Goal: Information Seeking & Learning: Learn about a topic

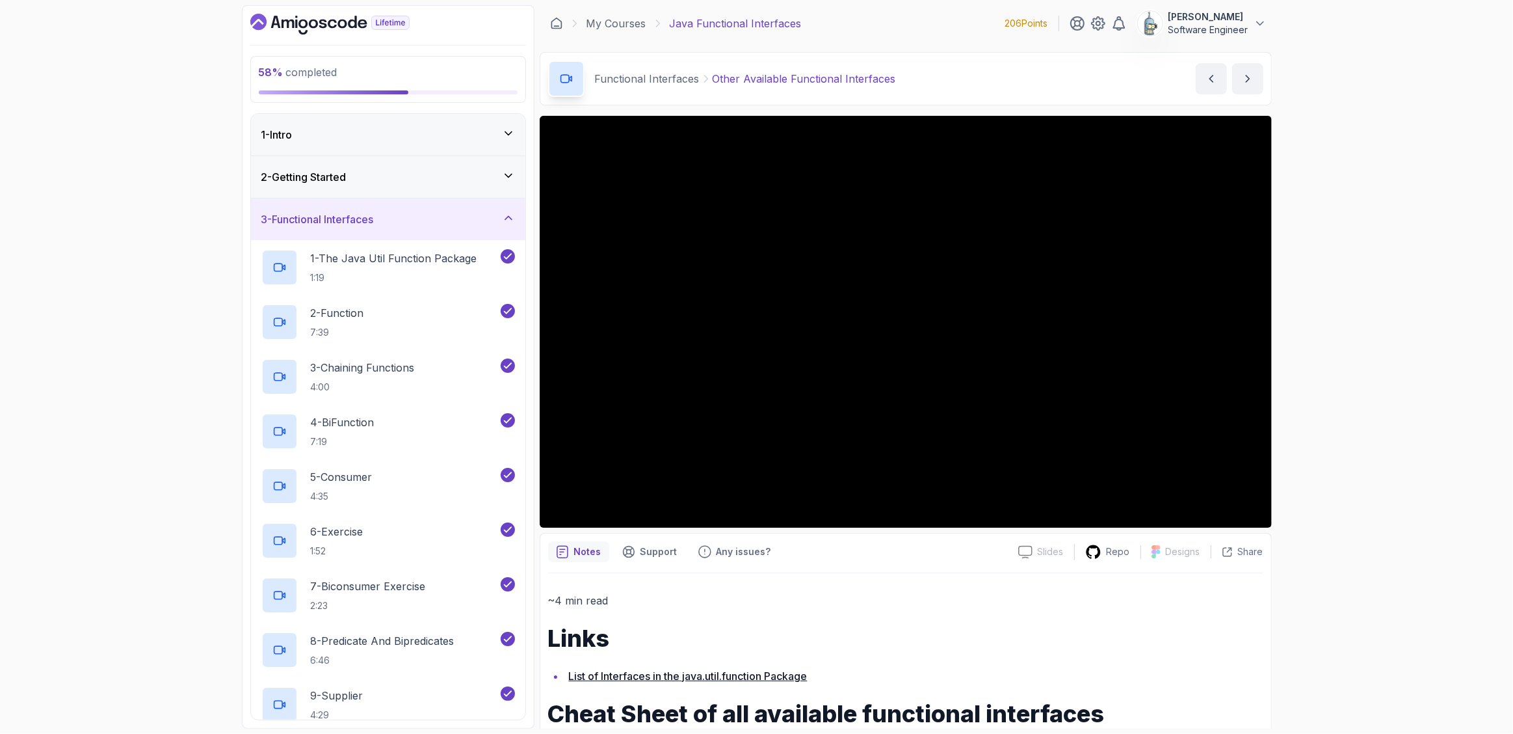
scroll to position [176, 0]
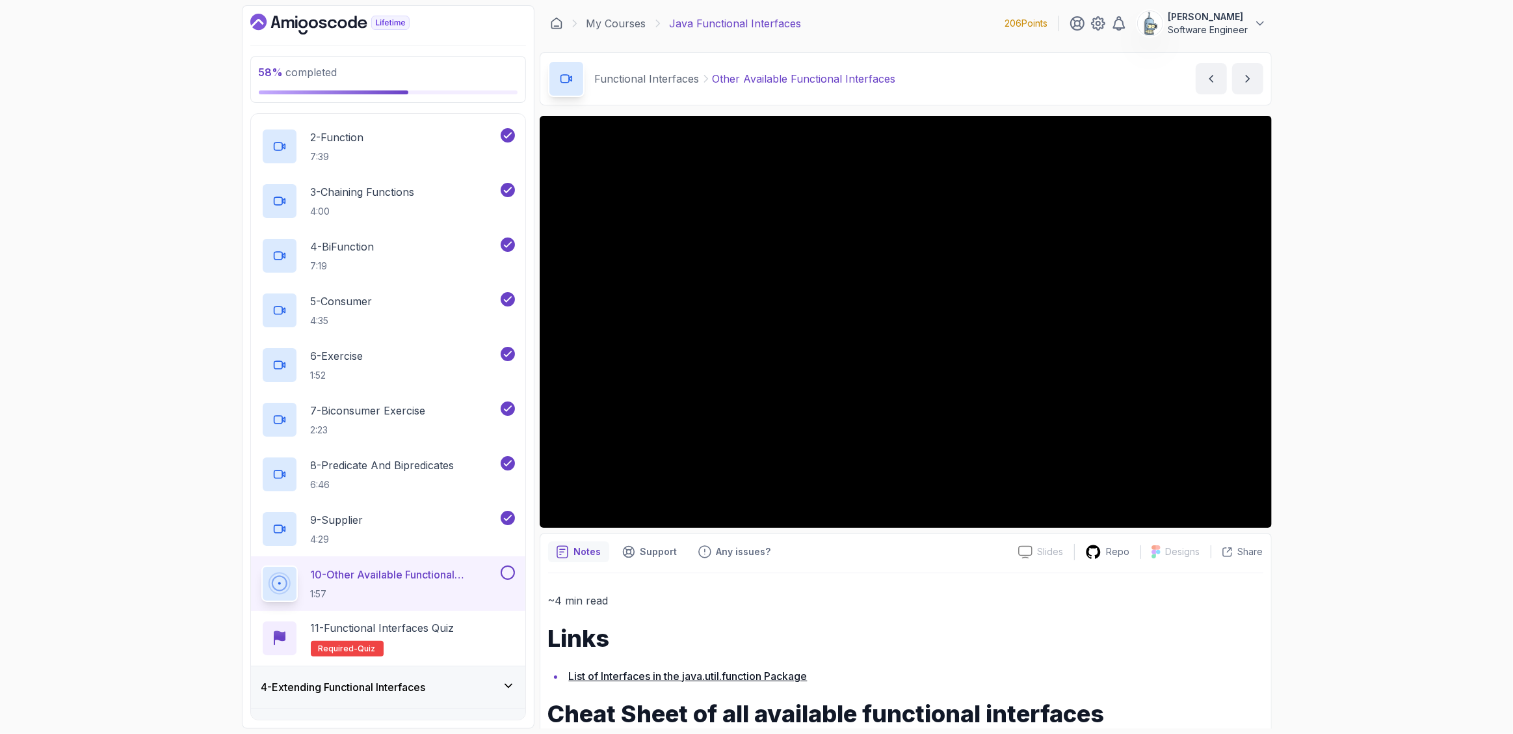
click at [1362, 256] on div "58 % completed 1 - Intro 2 - Getting Started 3 - Functional Interfaces 1 - The …" at bounding box center [756, 367] width 1513 height 734
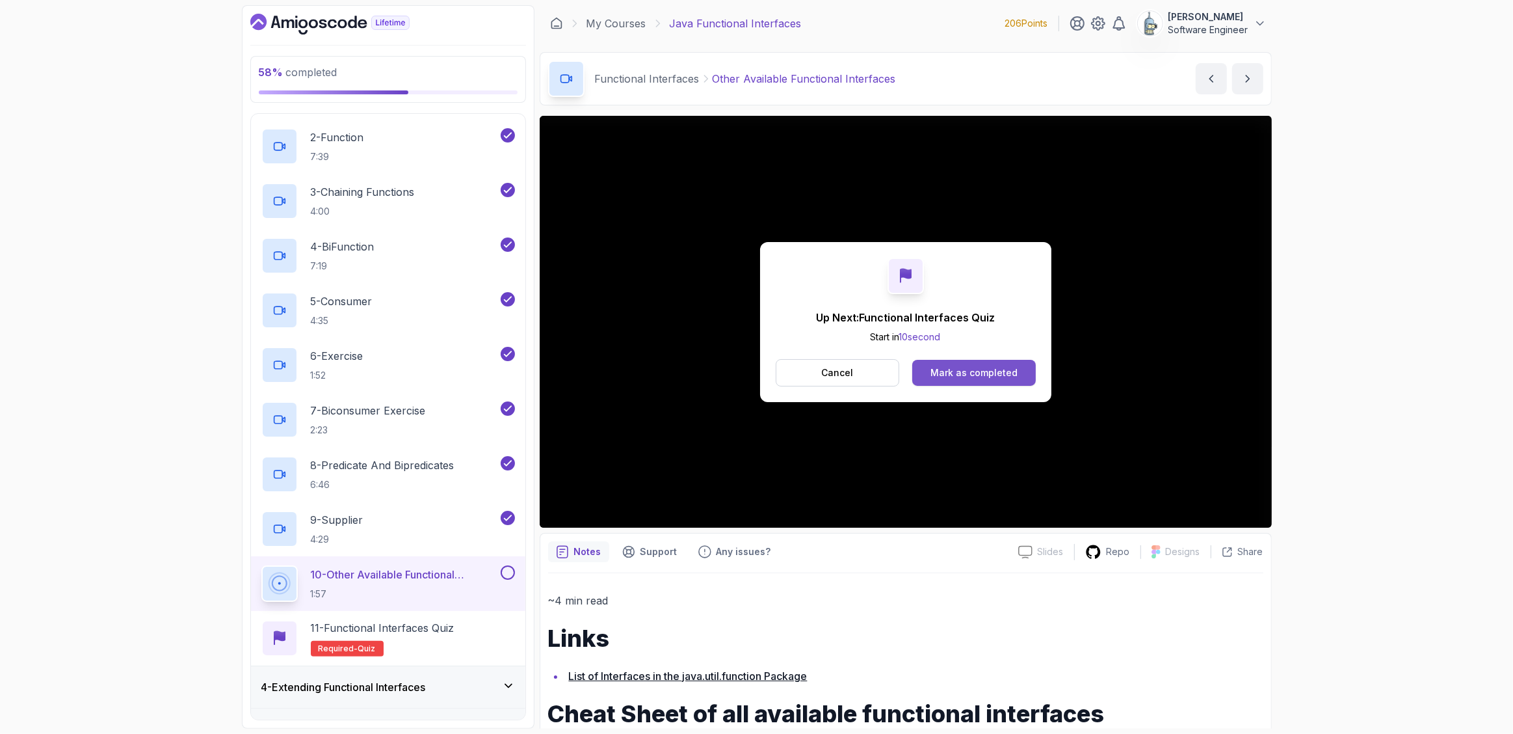
click at [975, 368] on div "Mark as completed" at bounding box center [974, 372] width 87 height 13
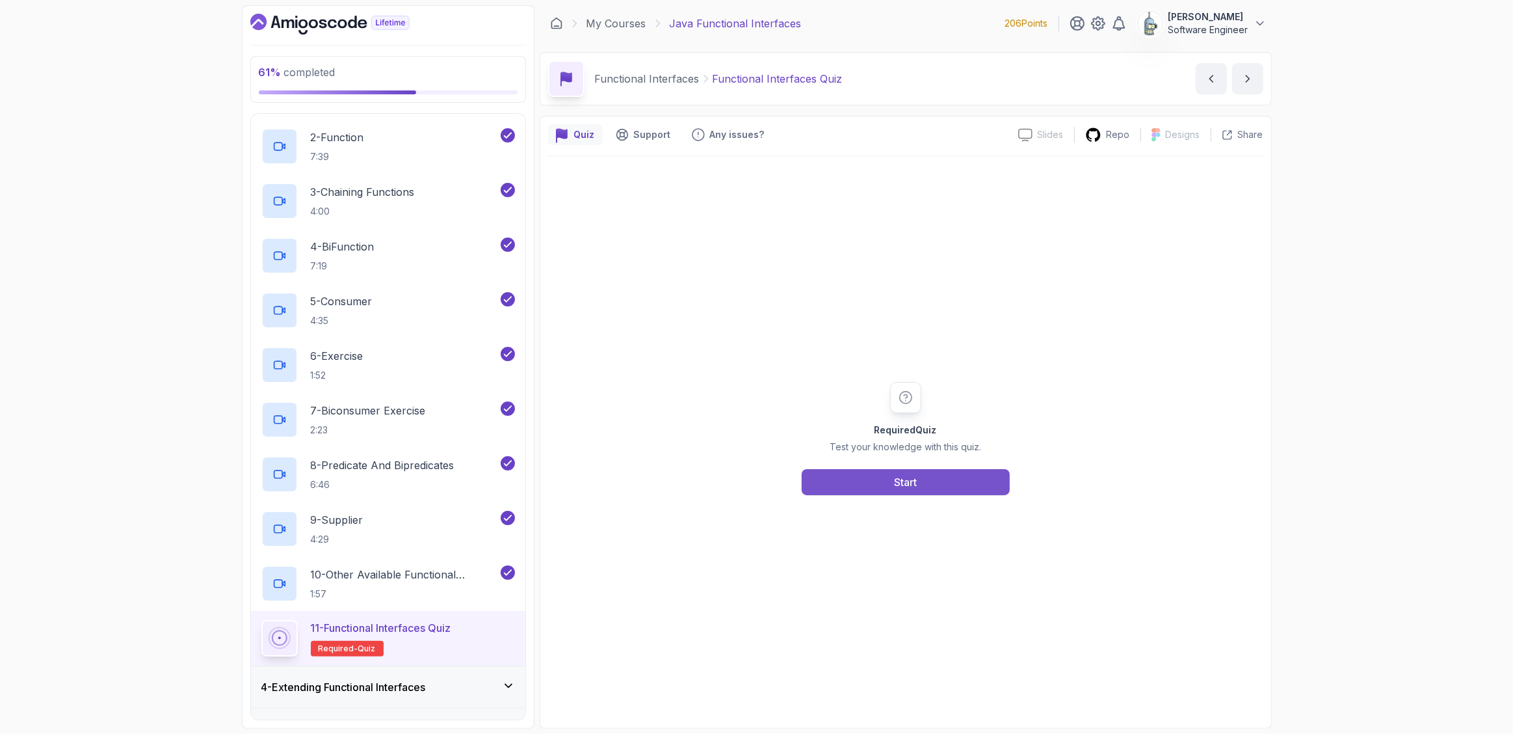
click at [952, 489] on button "Start" at bounding box center [906, 482] width 208 height 26
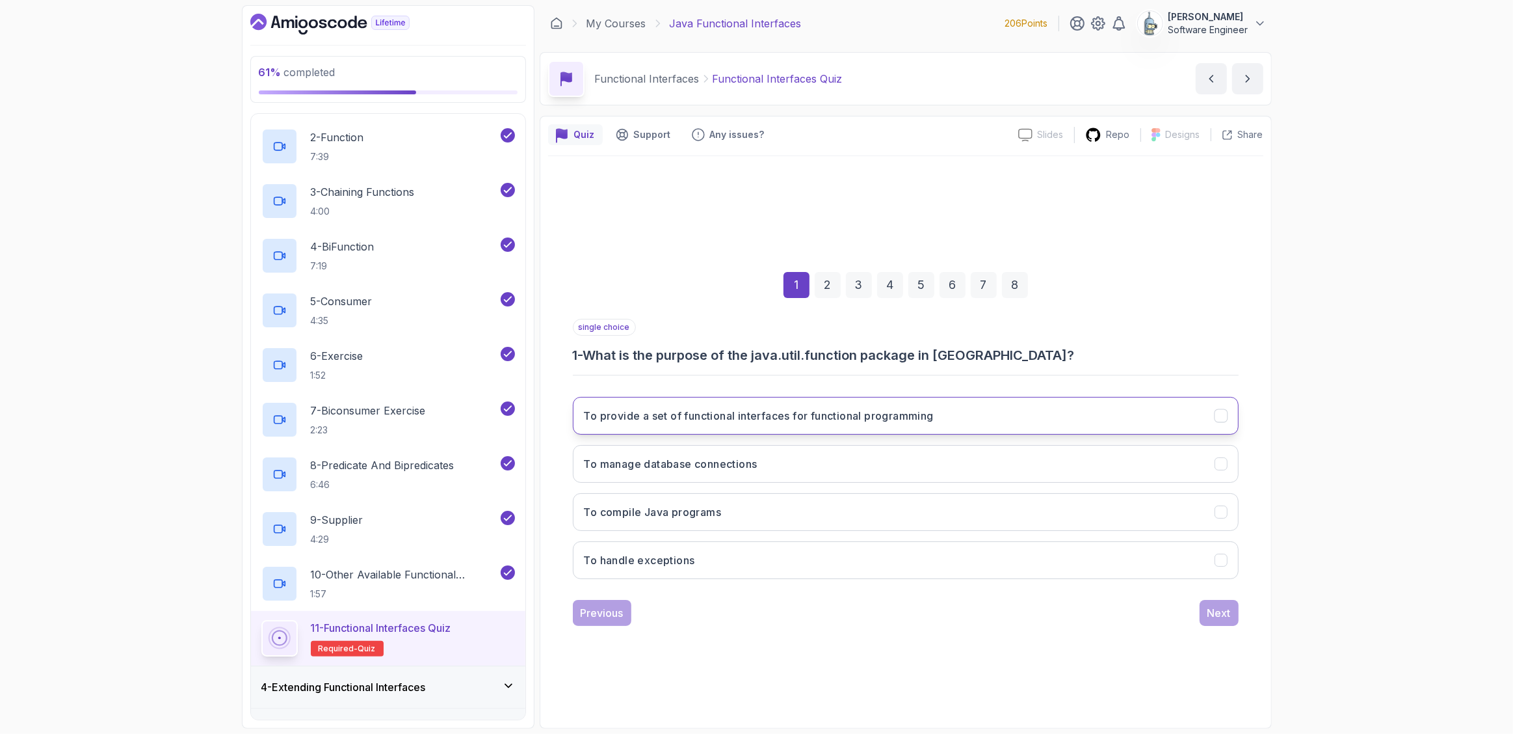
click at [910, 414] on h3 "To provide a set of functional interfaces for functional programming" at bounding box center [759, 416] width 350 height 16
click at [1230, 610] on div "Next" at bounding box center [1219, 613] width 23 height 16
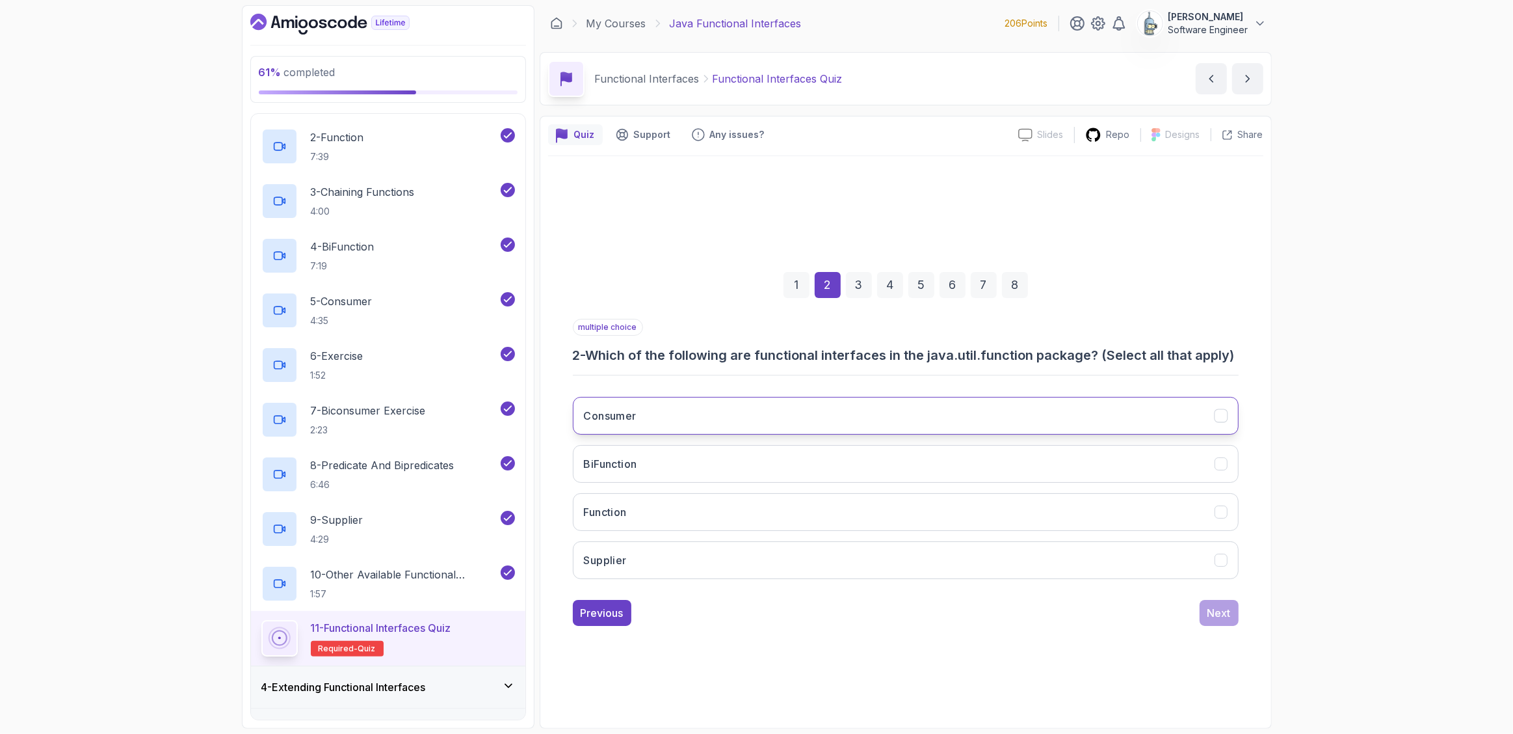
click at [1181, 418] on button "Consumer" at bounding box center [906, 416] width 666 height 38
click at [1179, 453] on button "BiFunction" at bounding box center [906, 464] width 666 height 38
click at [1181, 505] on button "Function" at bounding box center [906, 512] width 666 height 38
click at [1187, 547] on button "Supplier" at bounding box center [906, 560] width 666 height 38
click at [1209, 605] on div "Next" at bounding box center [1219, 613] width 23 height 16
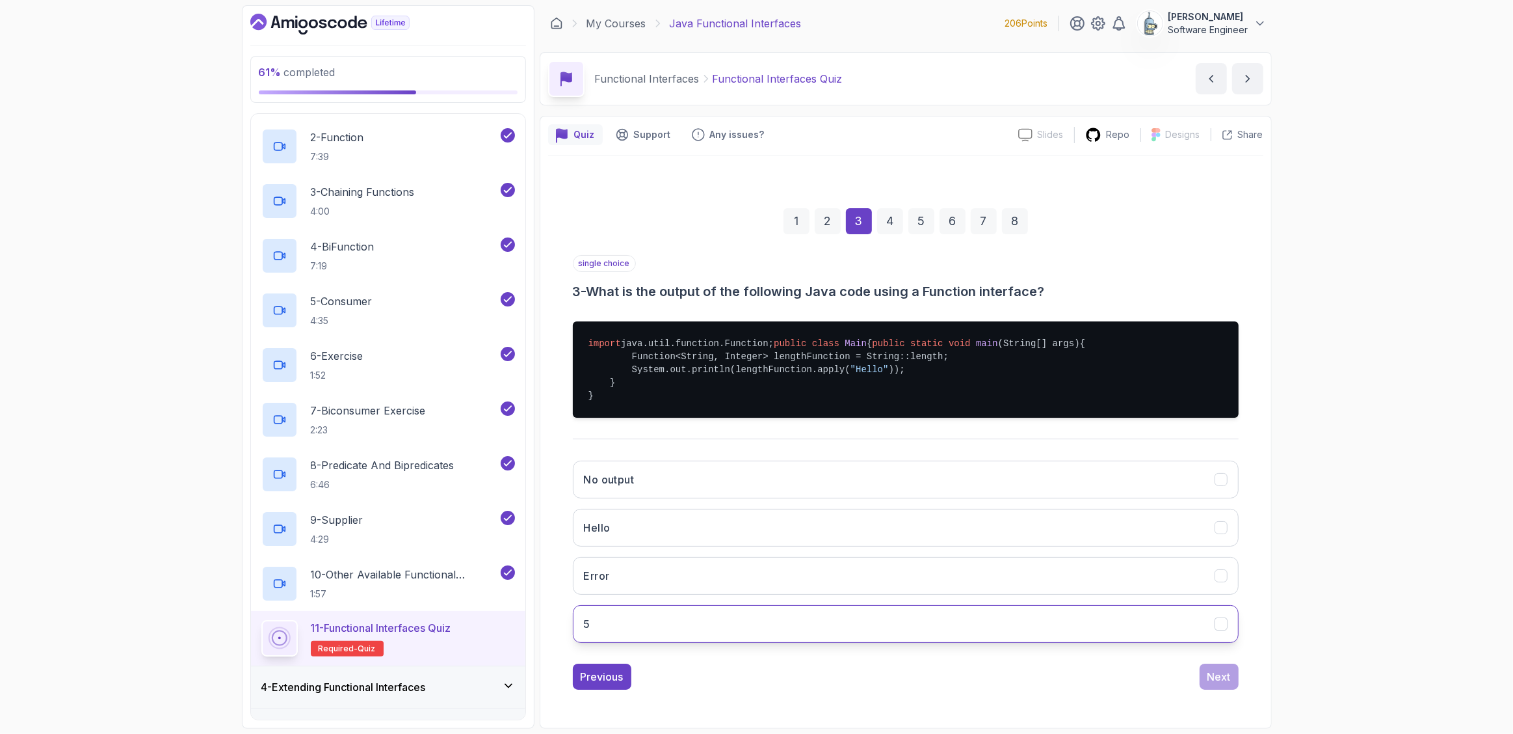
click at [956, 642] on button "5" at bounding box center [906, 624] width 666 height 38
click at [1213, 689] on button "Next" at bounding box center [1219, 676] width 39 height 26
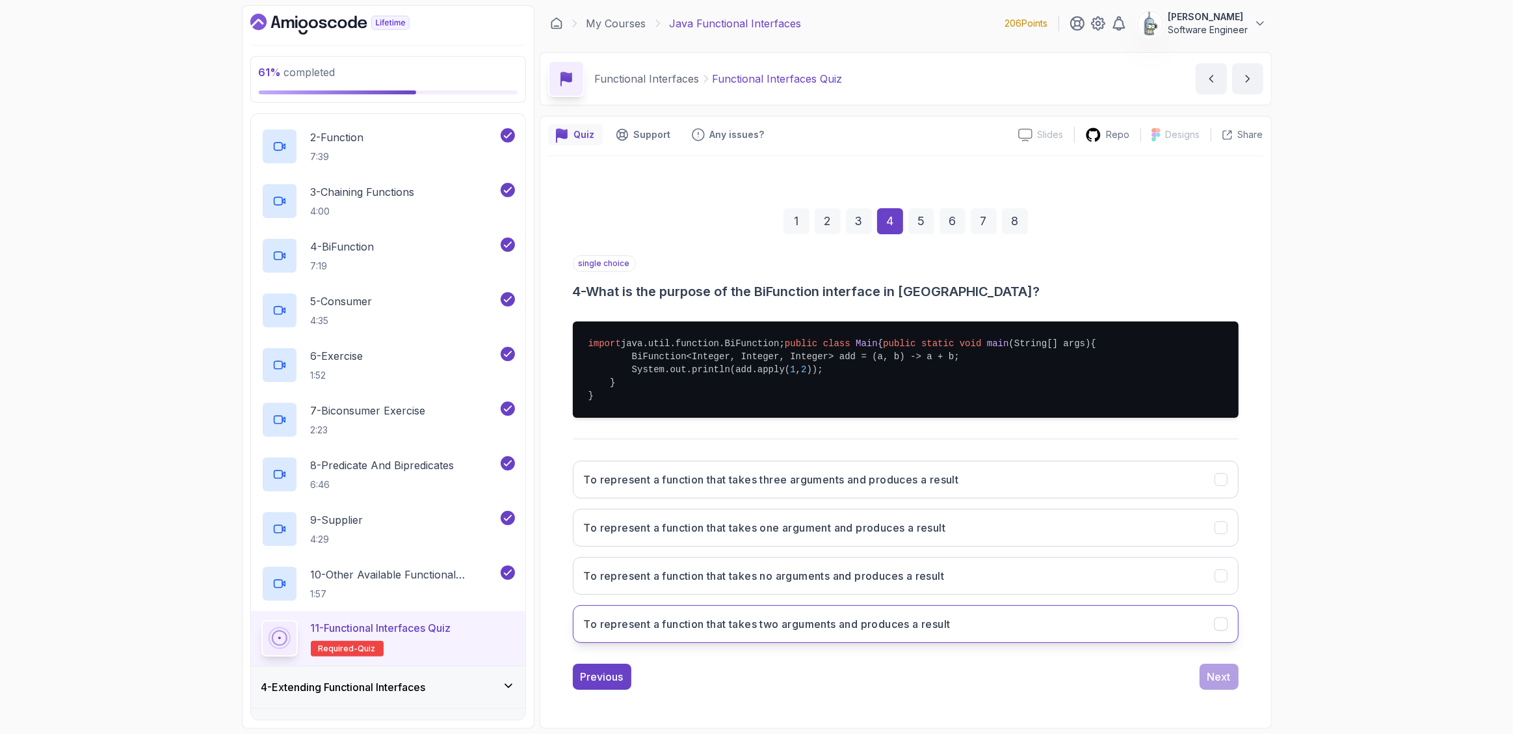
click at [1158, 642] on button "To represent a function that takes two arguments and produces a result" at bounding box center [906, 624] width 666 height 38
click at [1229, 684] on div "Next" at bounding box center [1219, 676] width 23 height 16
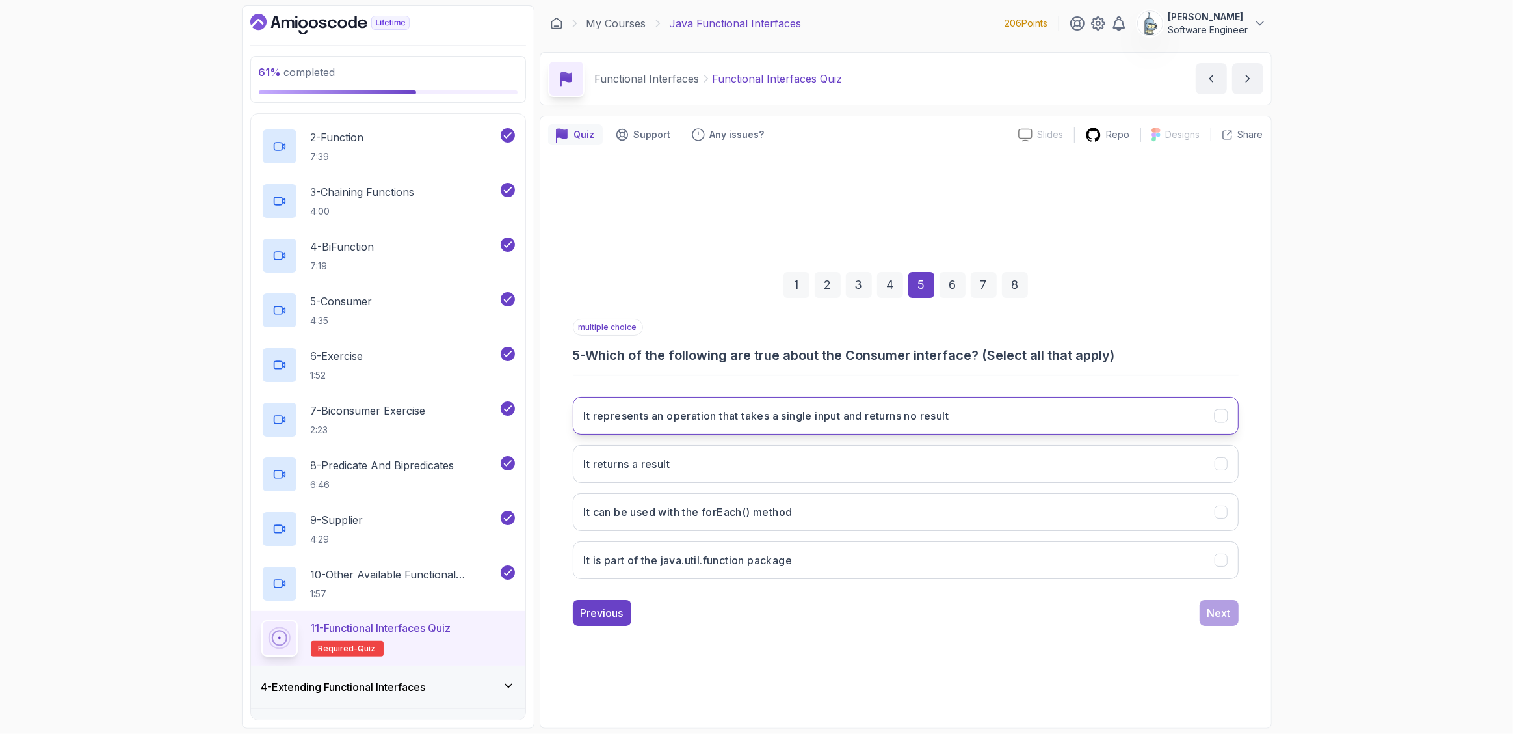
click at [1057, 410] on button "It represents an operation that takes a single input and returns no result" at bounding box center [906, 416] width 666 height 38
click at [1208, 606] on div "Next" at bounding box center [1219, 613] width 23 height 16
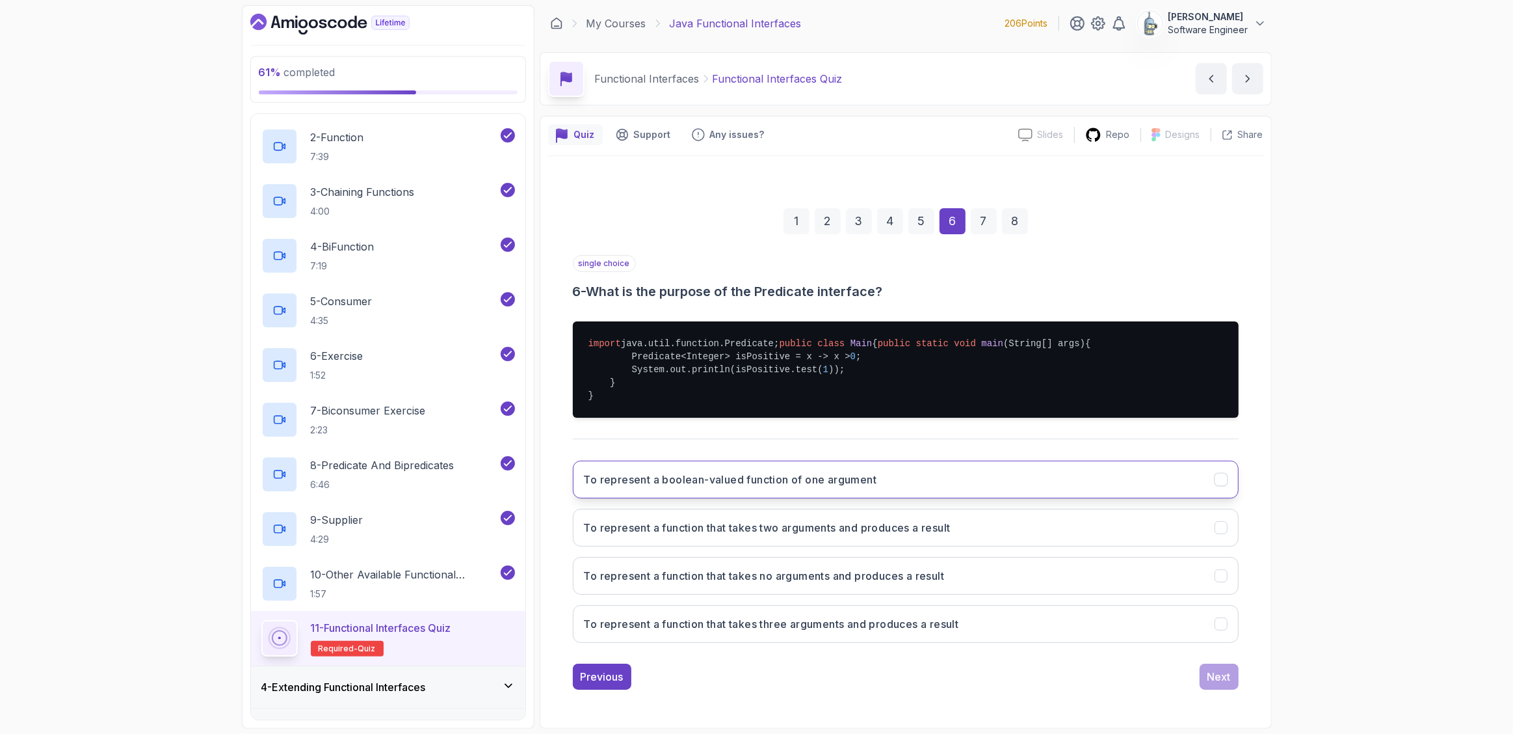
click at [1004, 498] on button "To represent a boolean-valued function of one argument" at bounding box center [906, 479] width 666 height 38
click at [1222, 684] on div "Next" at bounding box center [1219, 676] width 23 height 16
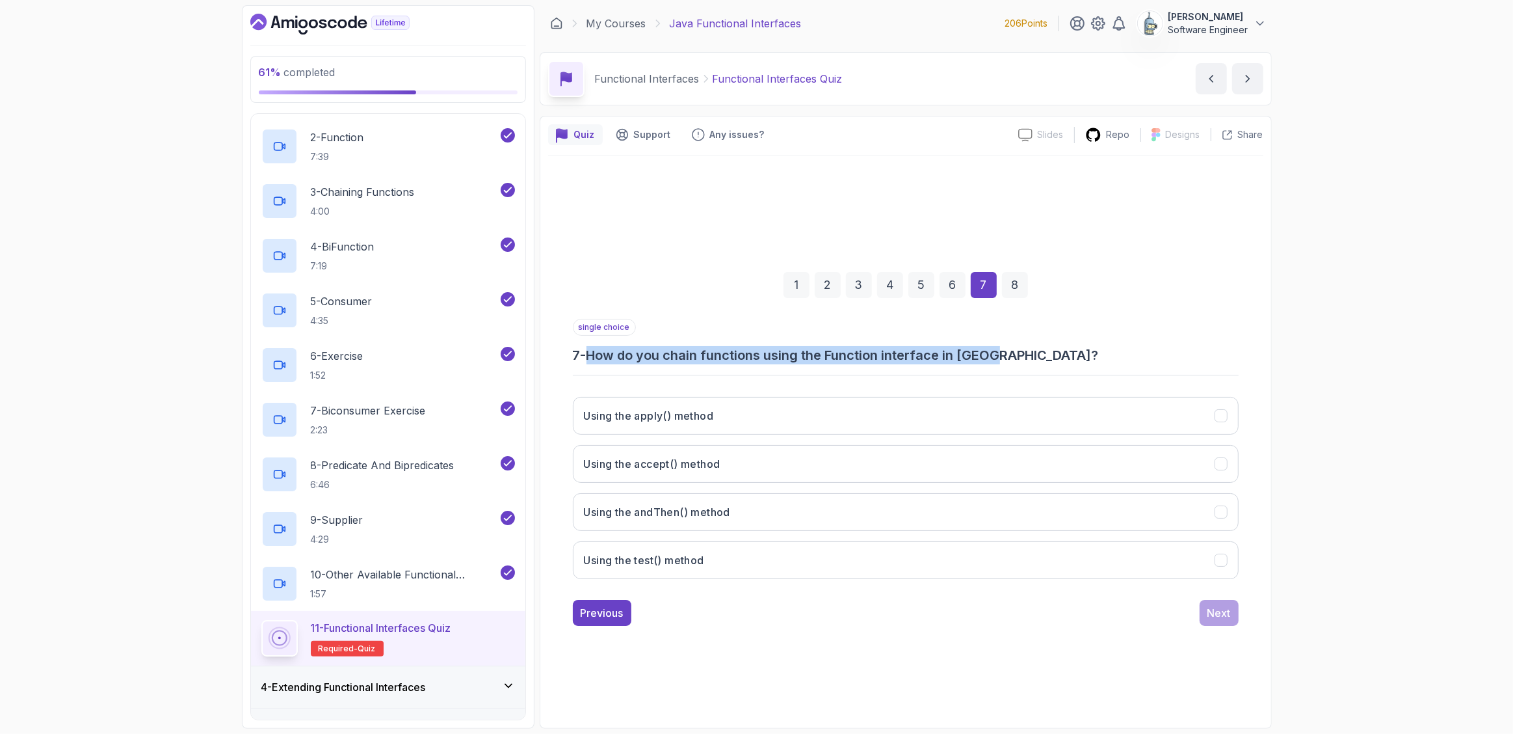
drag, startPoint x: 594, startPoint y: 354, endPoint x: 1003, endPoint y: 356, distance: 409.0
click at [1003, 356] on h3 "7 - How do you chain functions using the Function interface in [GEOGRAPHIC_DATA…" at bounding box center [906, 355] width 666 height 18
copy h3 "How do you chain functions using the Function interface in [GEOGRAPHIC_DATA]?"
click at [691, 505] on h3 "Using the andThen() method" at bounding box center [657, 512] width 146 height 16
click at [1230, 615] on div "Next" at bounding box center [1219, 613] width 23 height 16
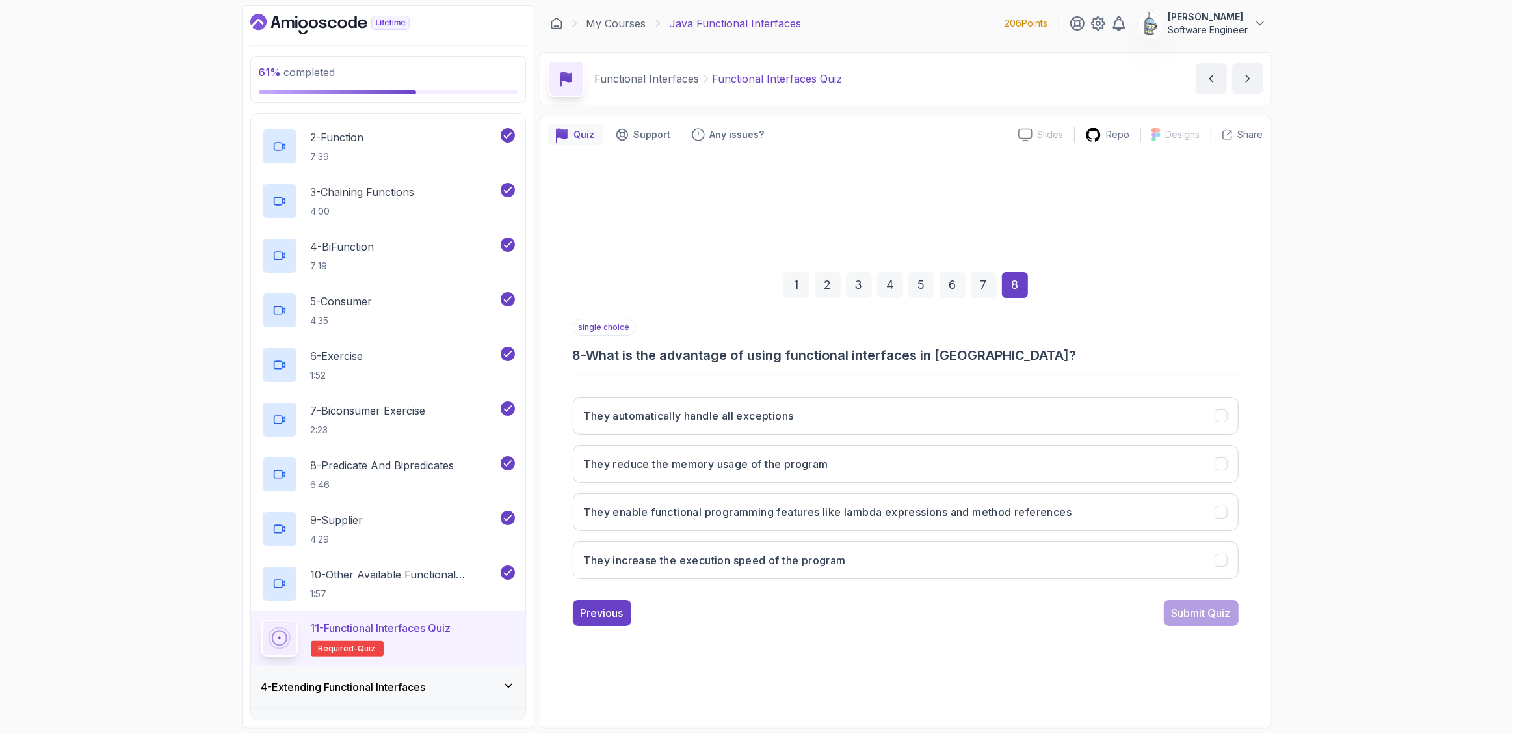
click at [1345, 592] on div "61 % completed 1 - Intro 2 - Getting Started 3 - Functional Interfaces 1 - The …" at bounding box center [756, 367] width 1513 height 734
click at [1221, 509] on icon "They enable functional programming features like lambda expressions and method …" at bounding box center [1221, 511] width 12 height 12
click at [1215, 626] on div "1 2 3 4 5 6 7 8 single choice 8 - What is the advantage of using functional int…" at bounding box center [905, 438] width 715 height 395
click at [1214, 616] on div "Submit Quiz" at bounding box center [1201, 613] width 59 height 16
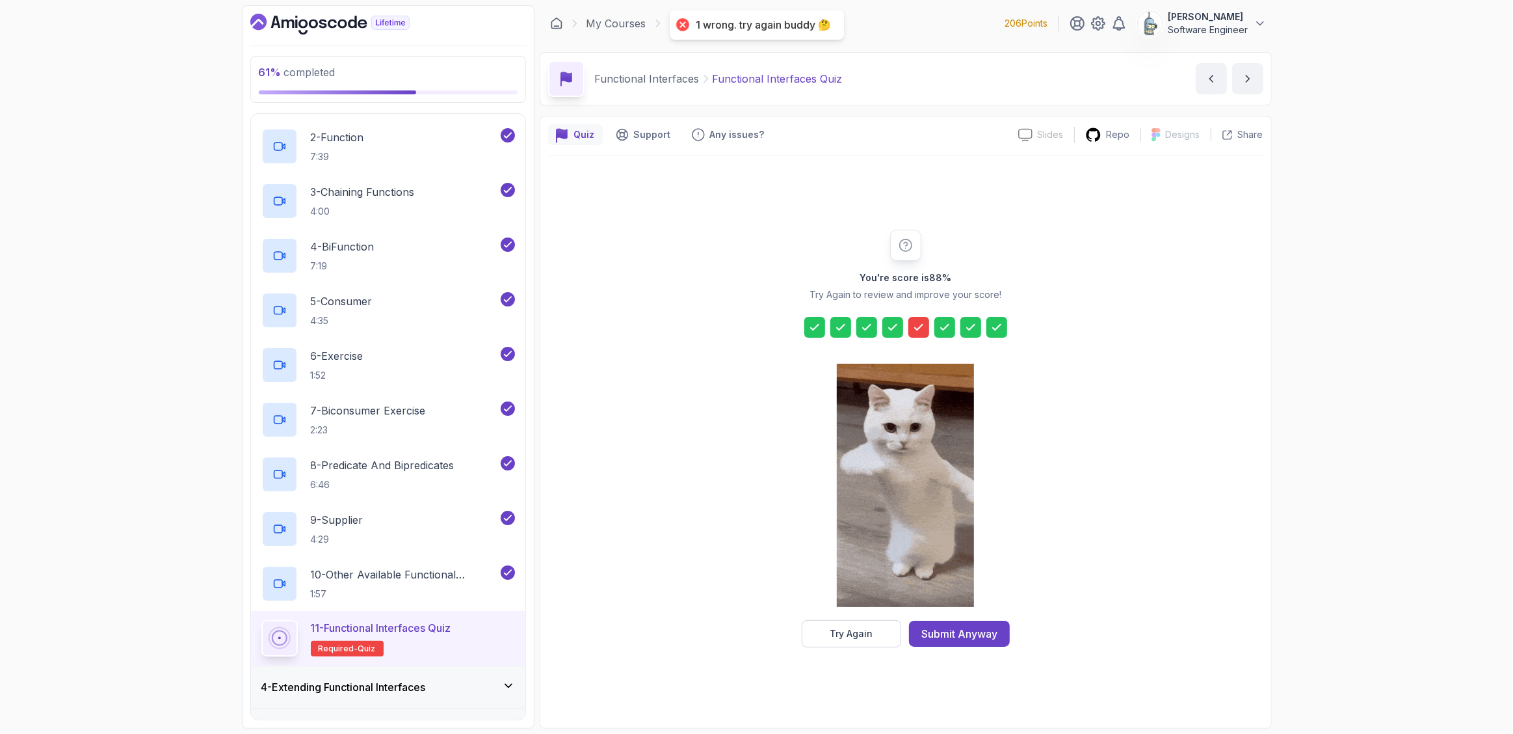
click at [916, 326] on icon at bounding box center [918, 327] width 13 height 13
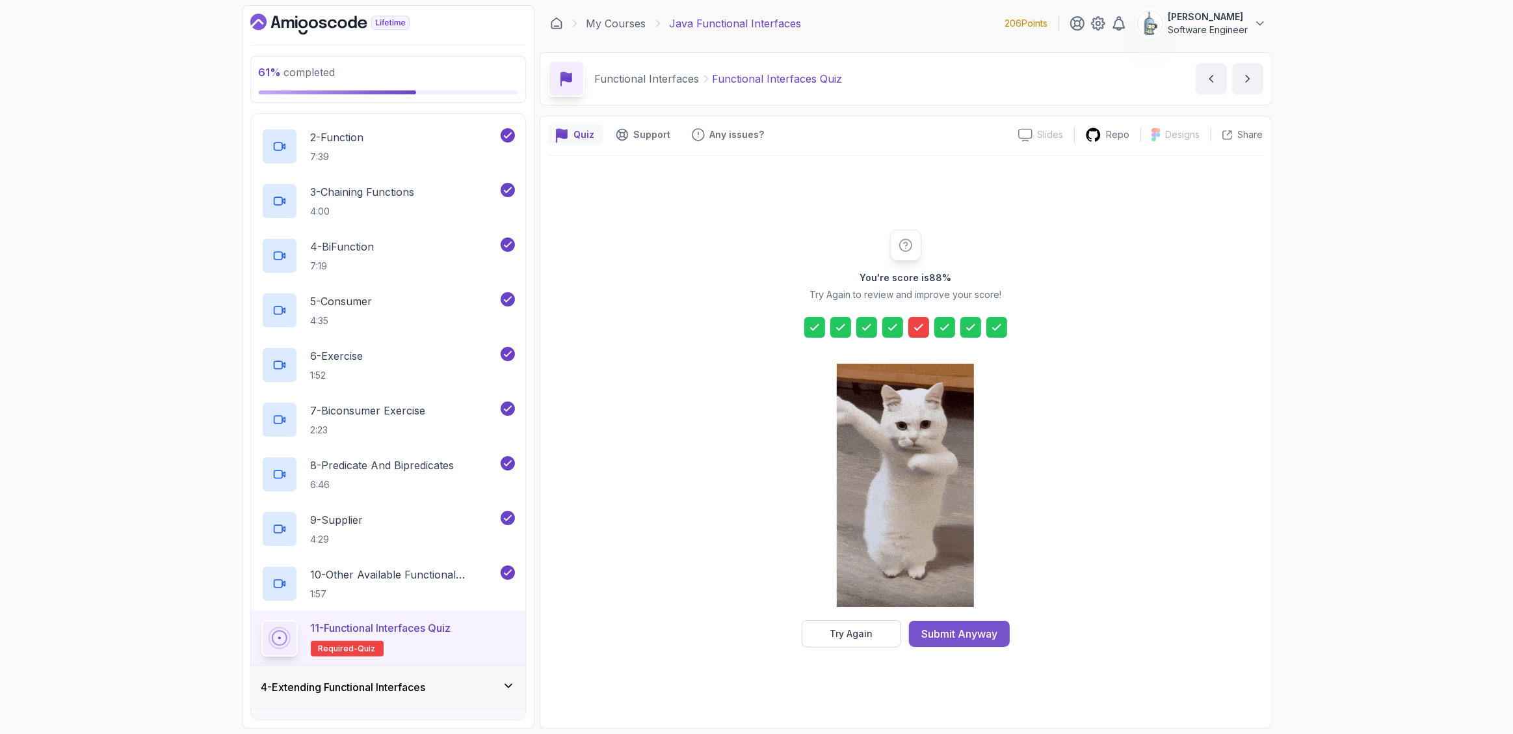
click at [962, 629] on div "Submit Anyway" at bounding box center [959, 634] width 76 height 16
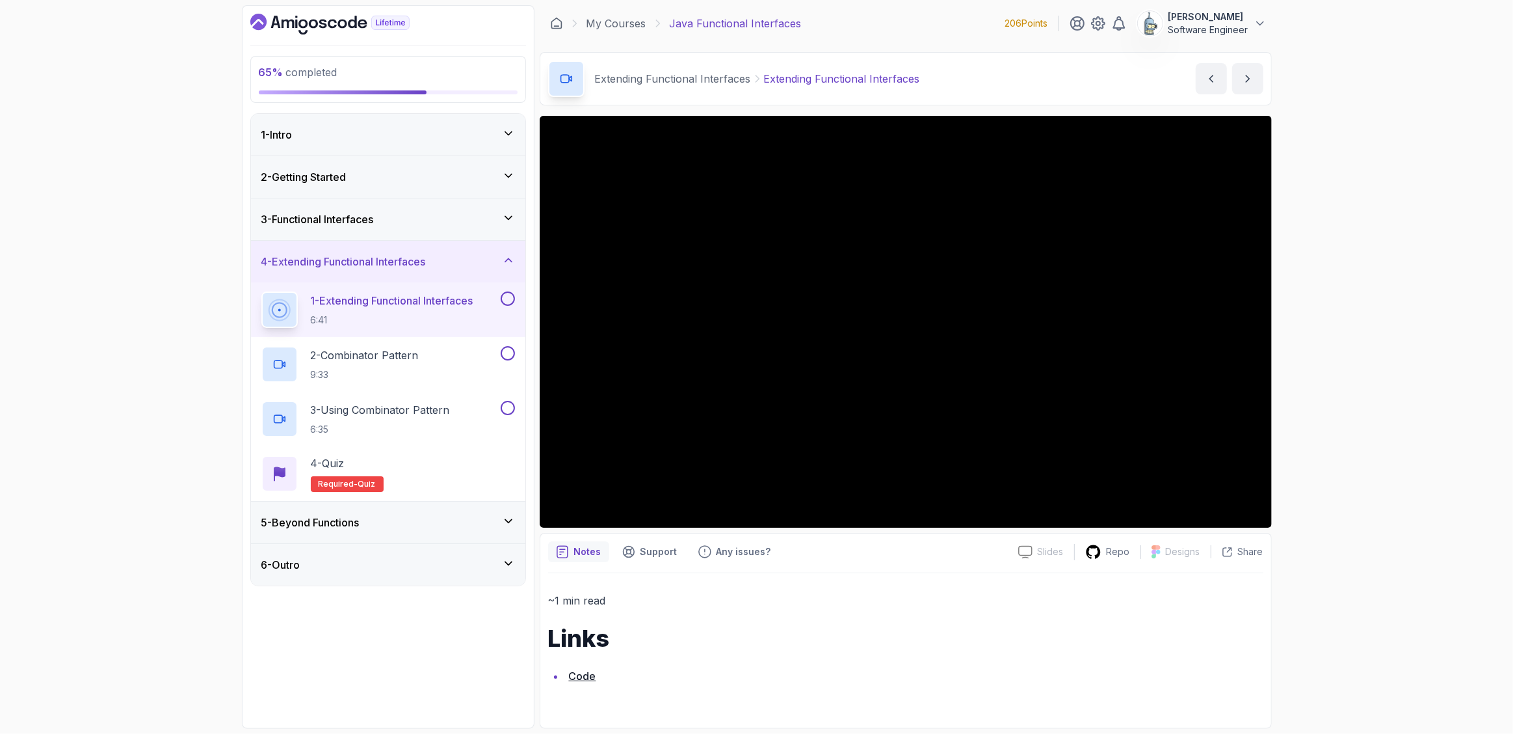
click at [513, 523] on icon at bounding box center [508, 520] width 13 height 13
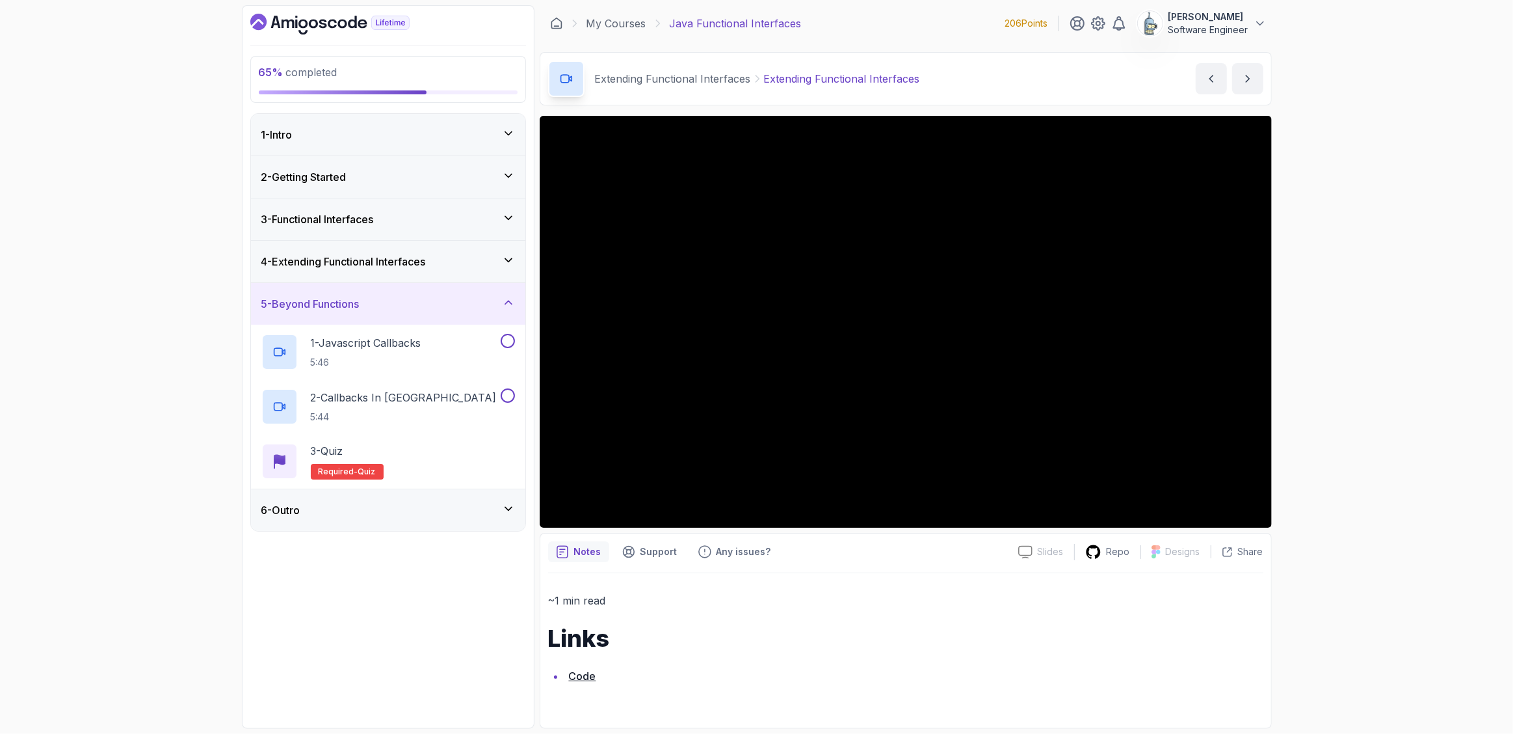
click at [483, 502] on div "6 - Outro" at bounding box center [388, 510] width 254 height 16
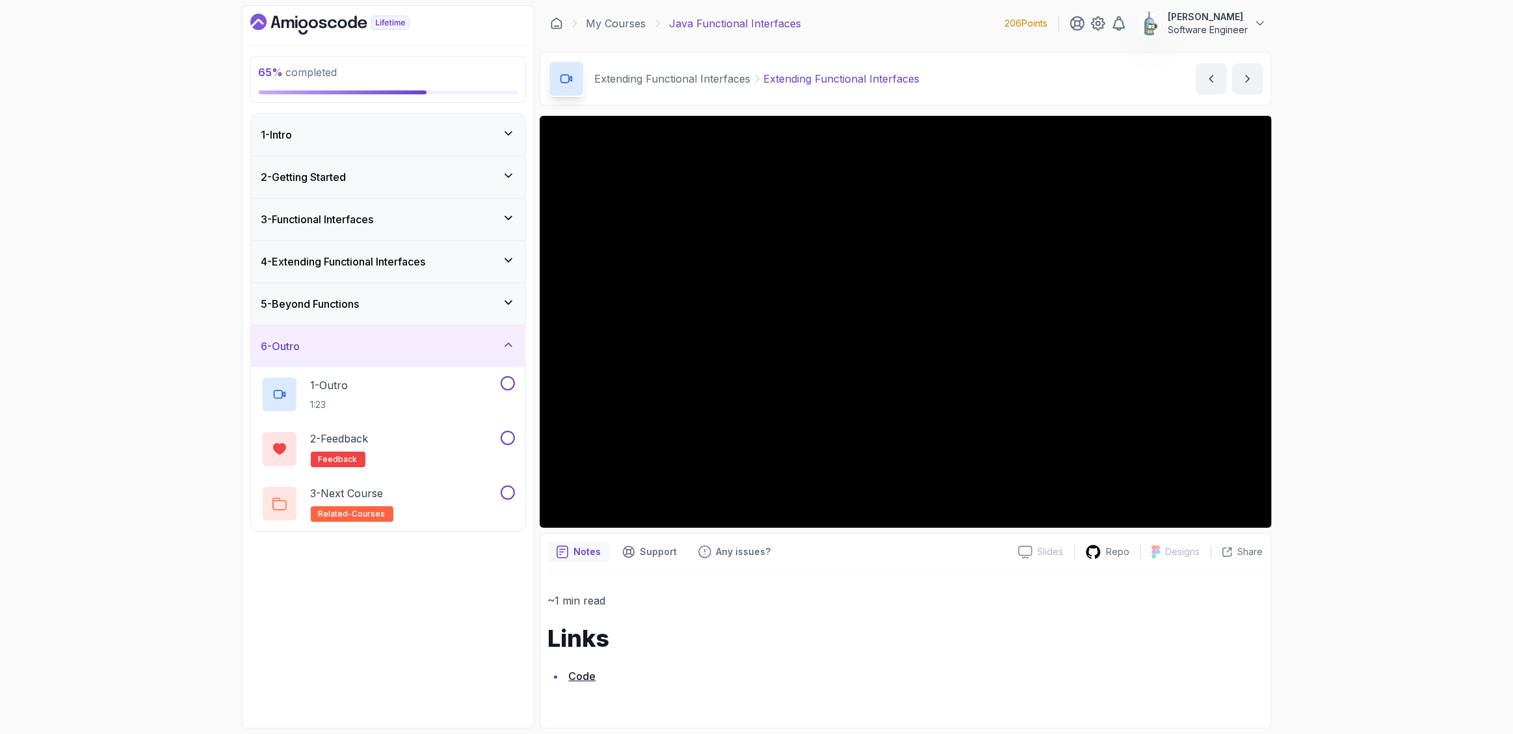
click at [505, 346] on icon at bounding box center [508, 344] width 13 height 13
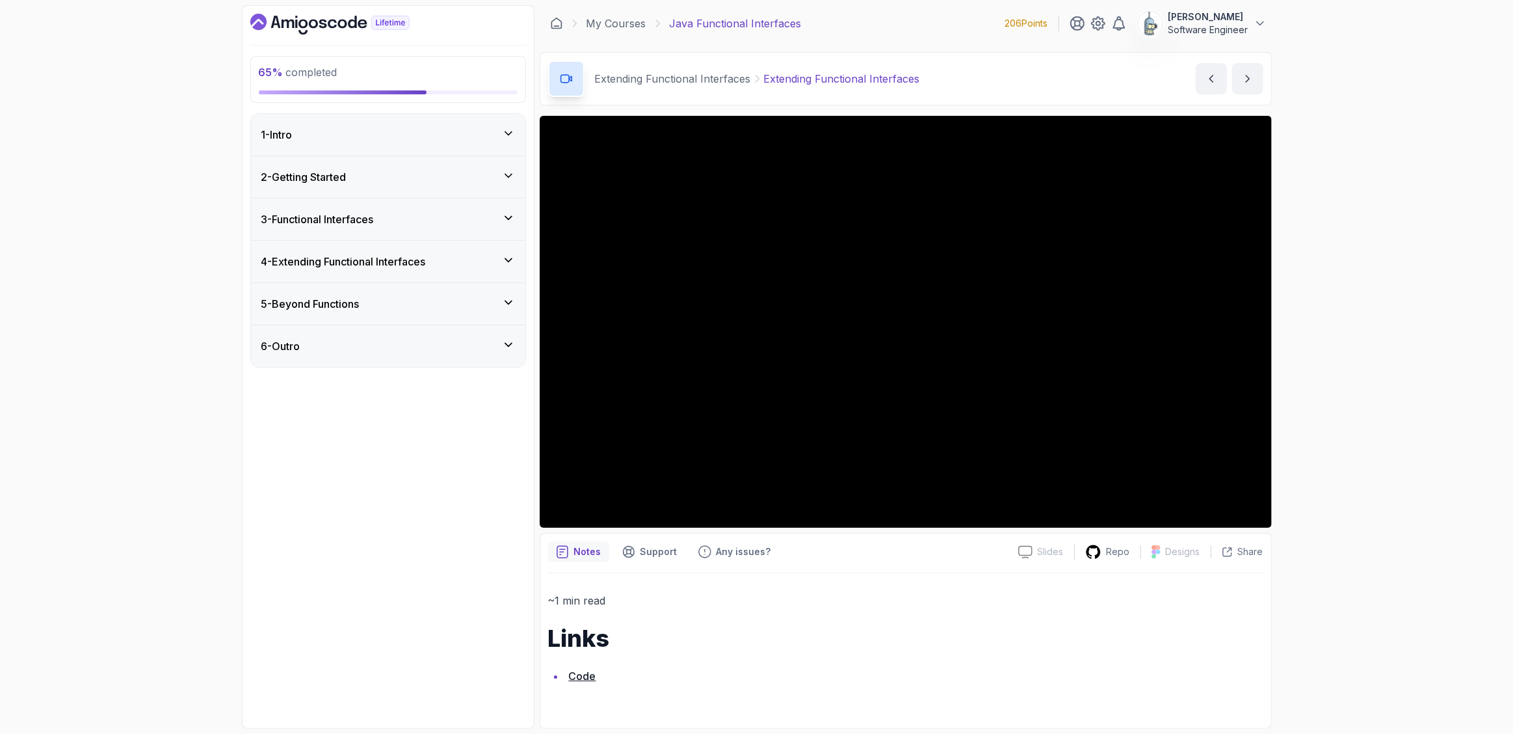
click at [497, 299] on div "5 - Beyond Functions" at bounding box center [388, 304] width 254 height 16
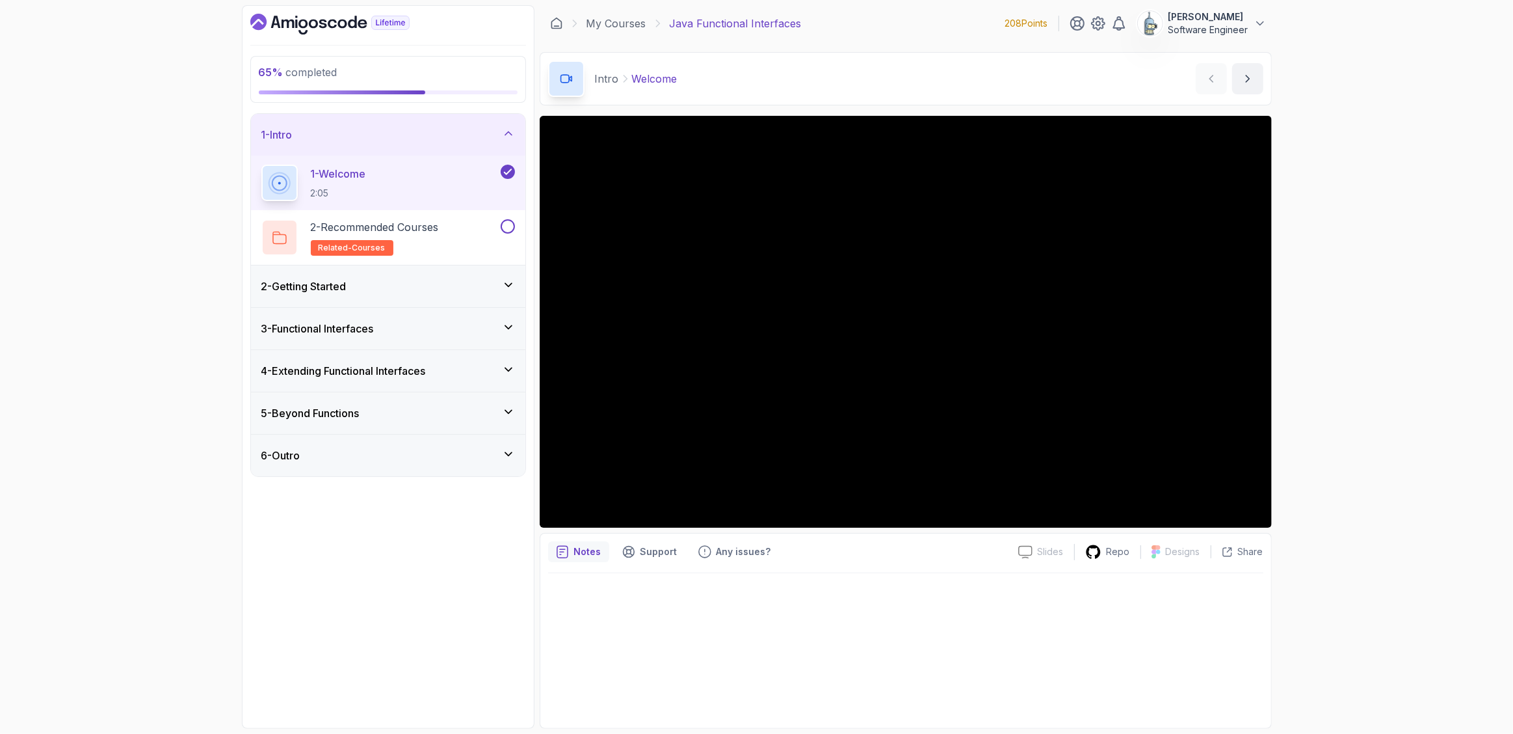
click at [321, 31] on icon "Dashboard" at bounding box center [329, 24] width 159 height 21
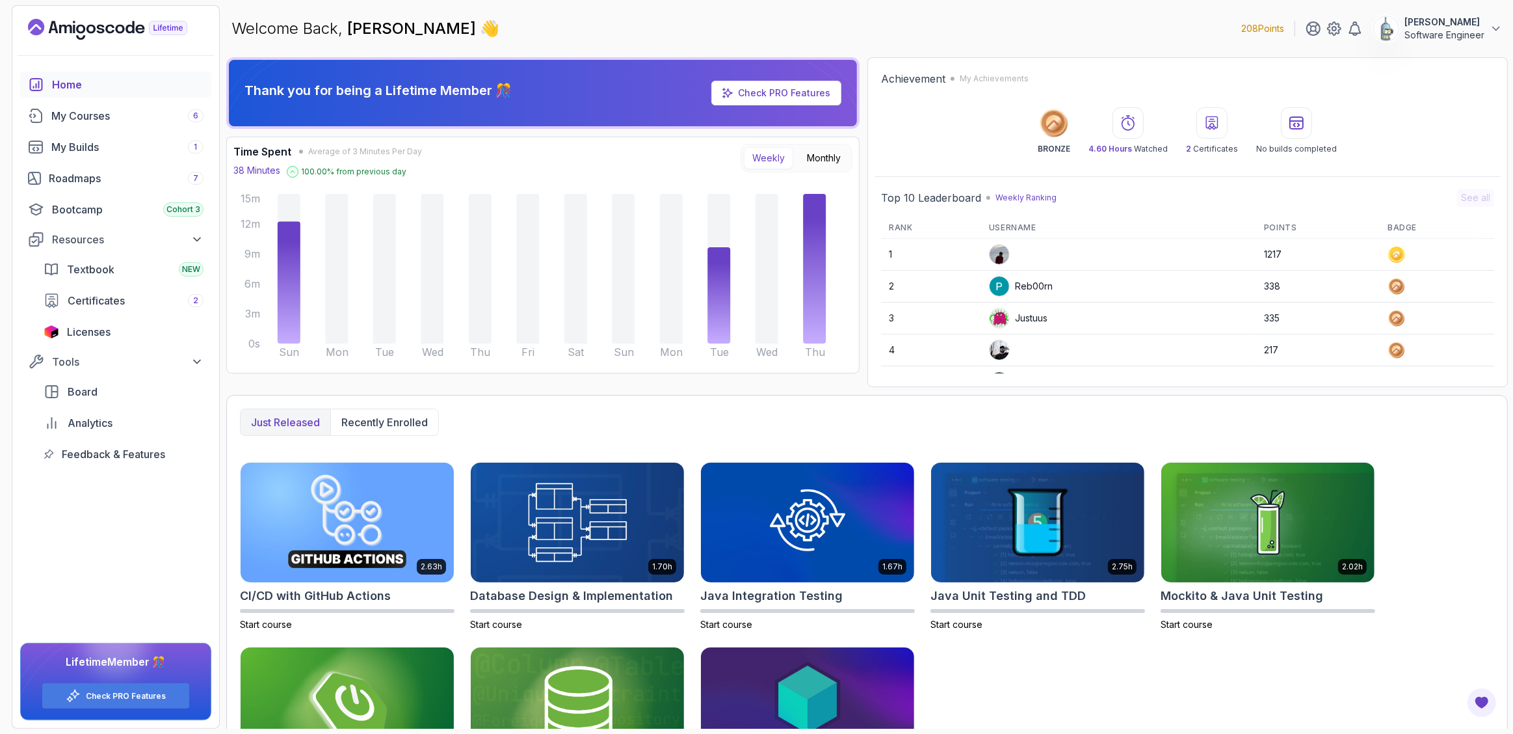
click at [818, 85] on link "Check PRO Features" at bounding box center [776, 93] width 130 height 25
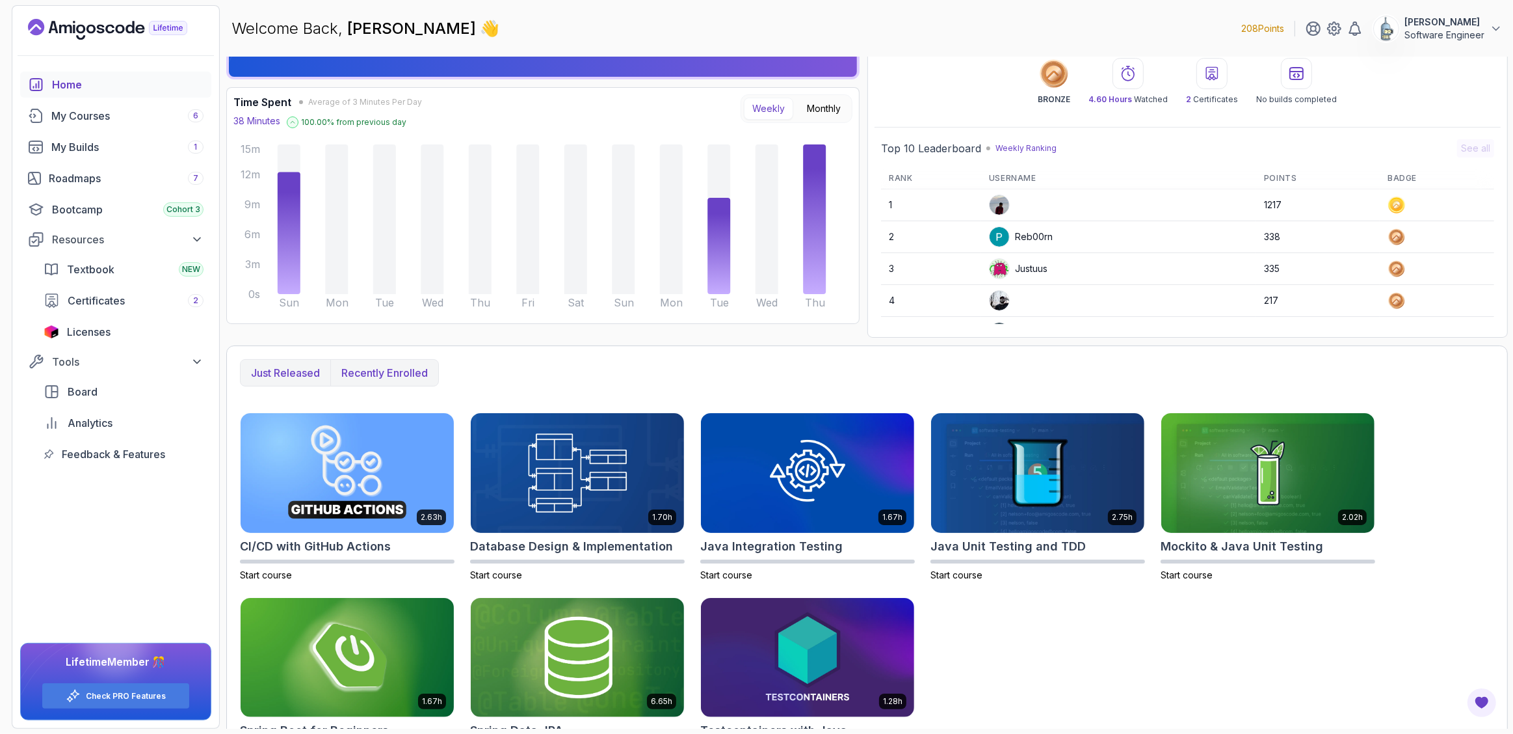
click at [356, 371] on p "Recently enrolled" at bounding box center [384, 373] width 86 height 16
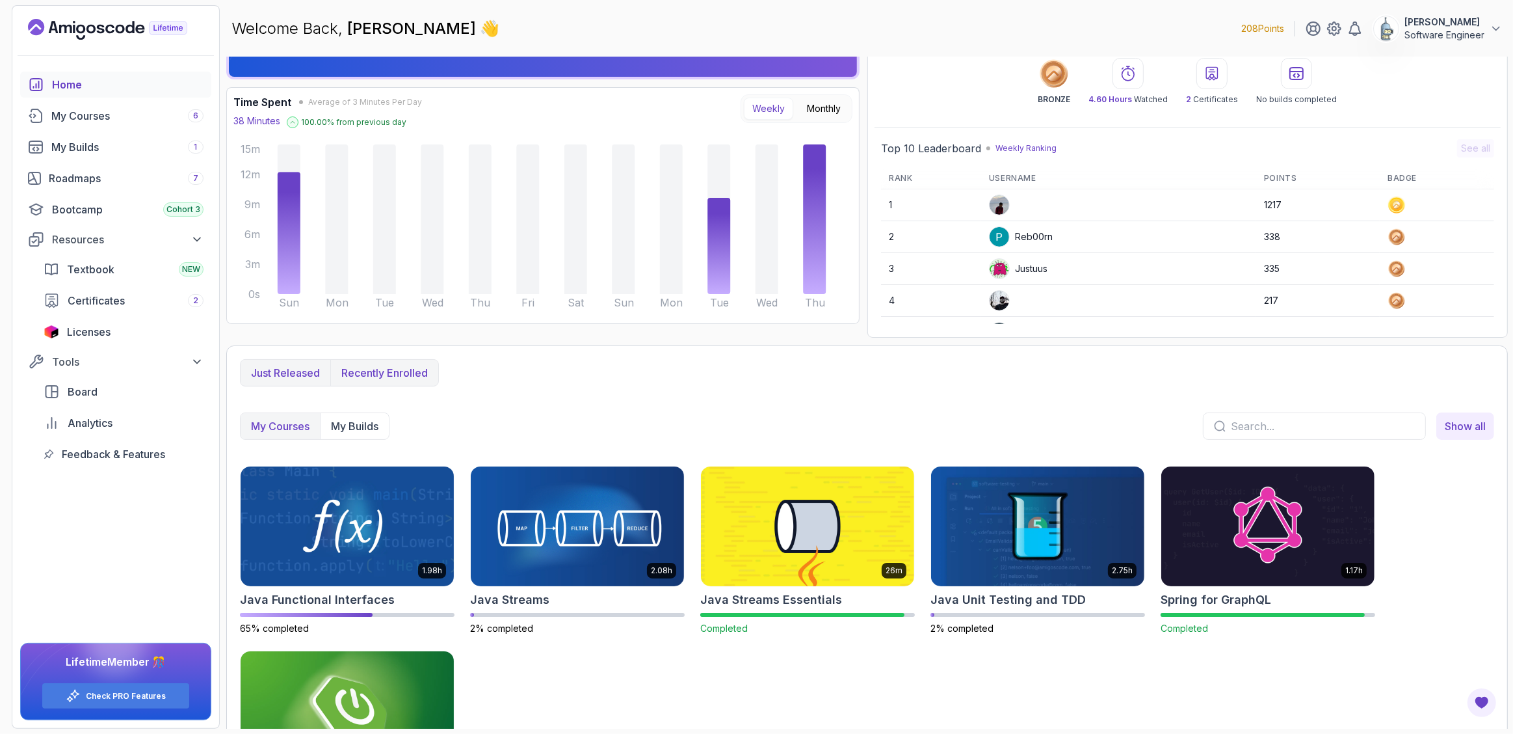
click at [297, 365] on p "Just released" at bounding box center [285, 373] width 69 height 16
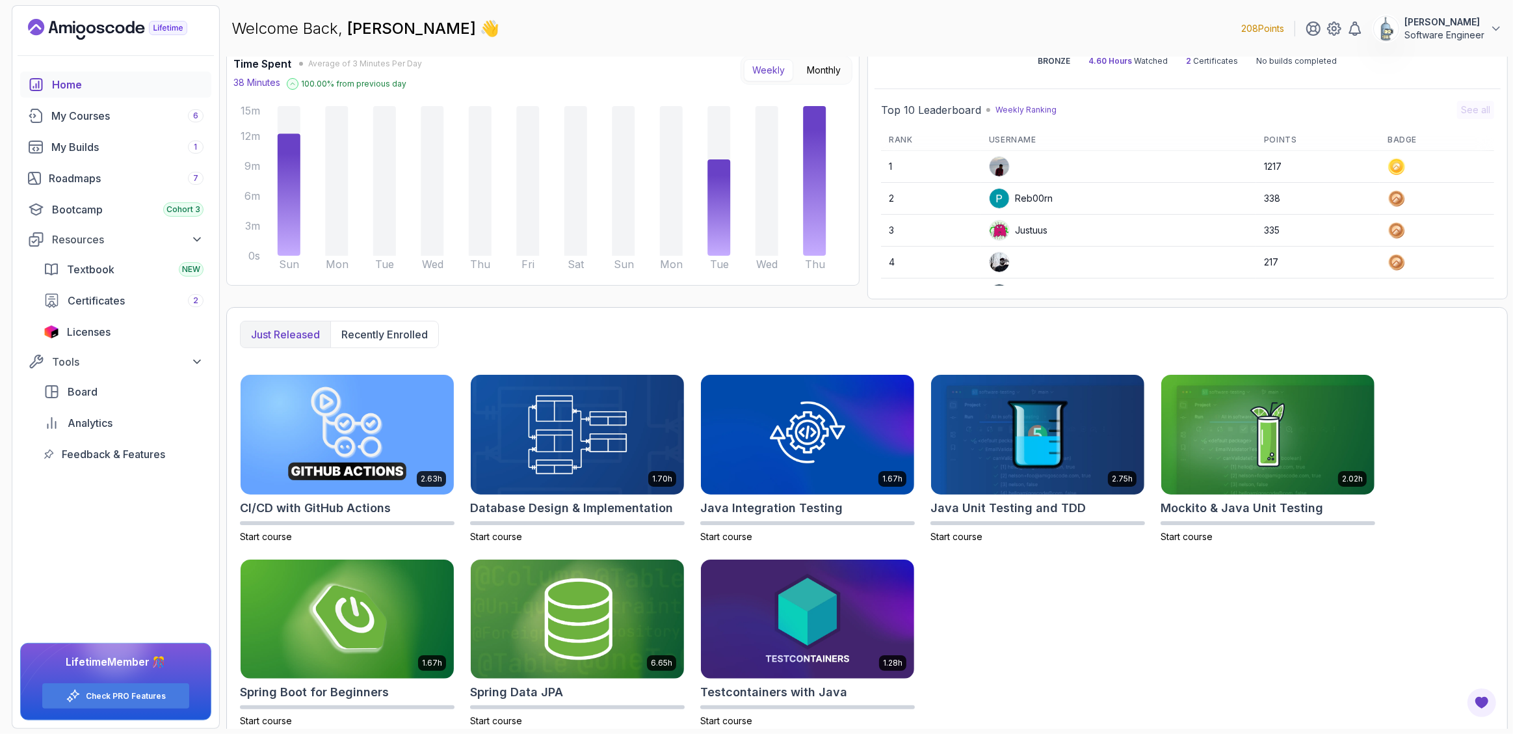
scroll to position [99, 0]
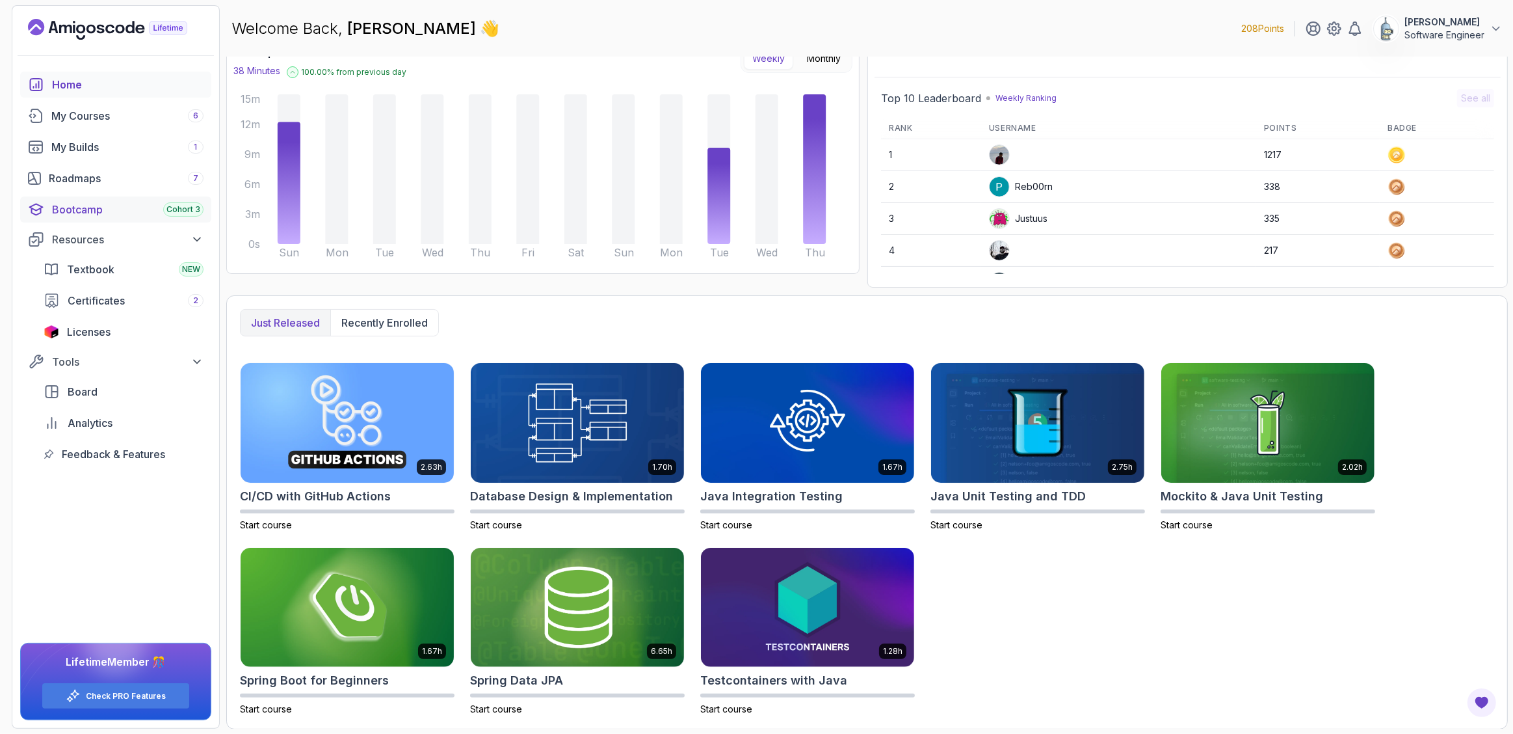
click at [96, 211] on div "Bootcamp Cohort 3" at bounding box center [128, 210] width 152 height 16
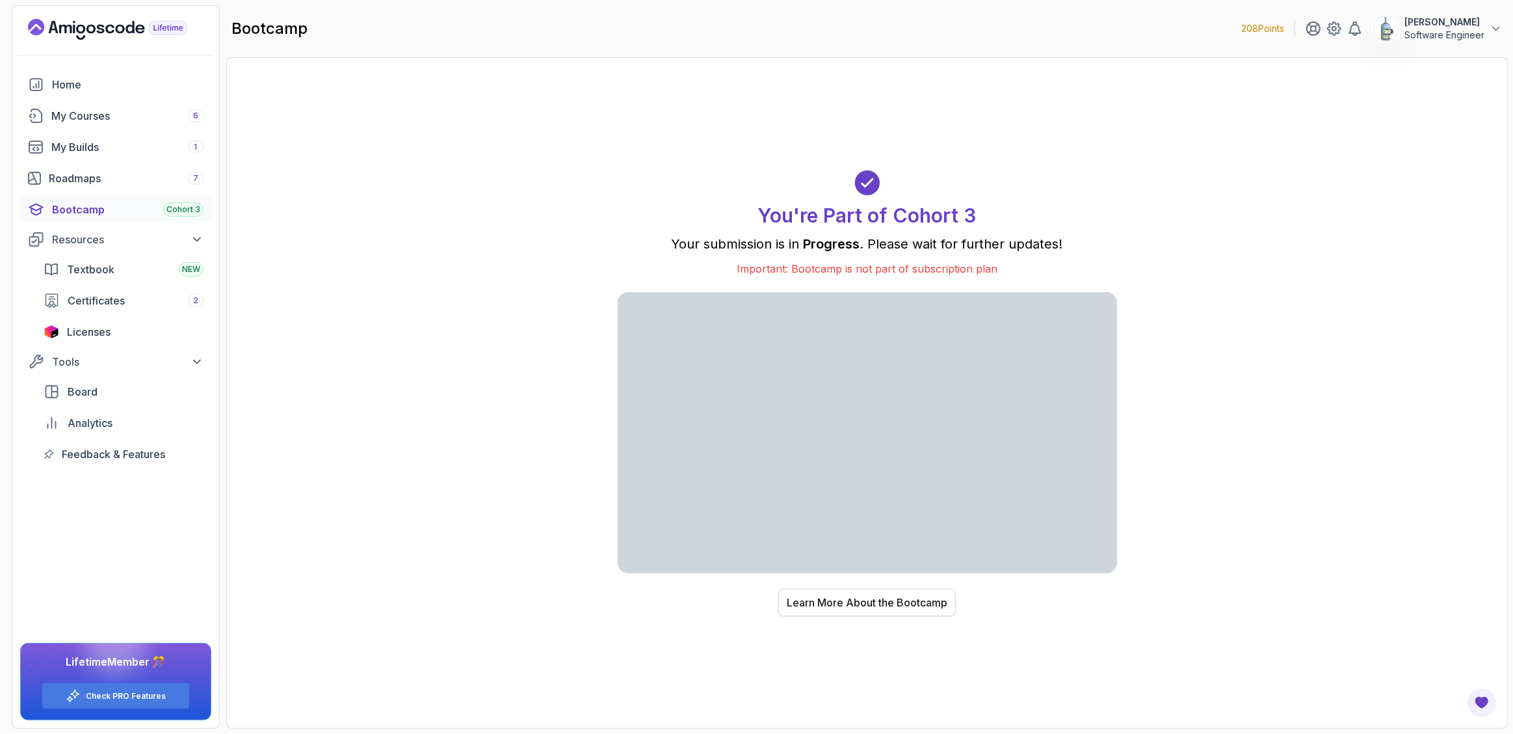
click at [834, 604] on div "Learn More About the Bootcamp" at bounding box center [867, 602] width 161 height 16
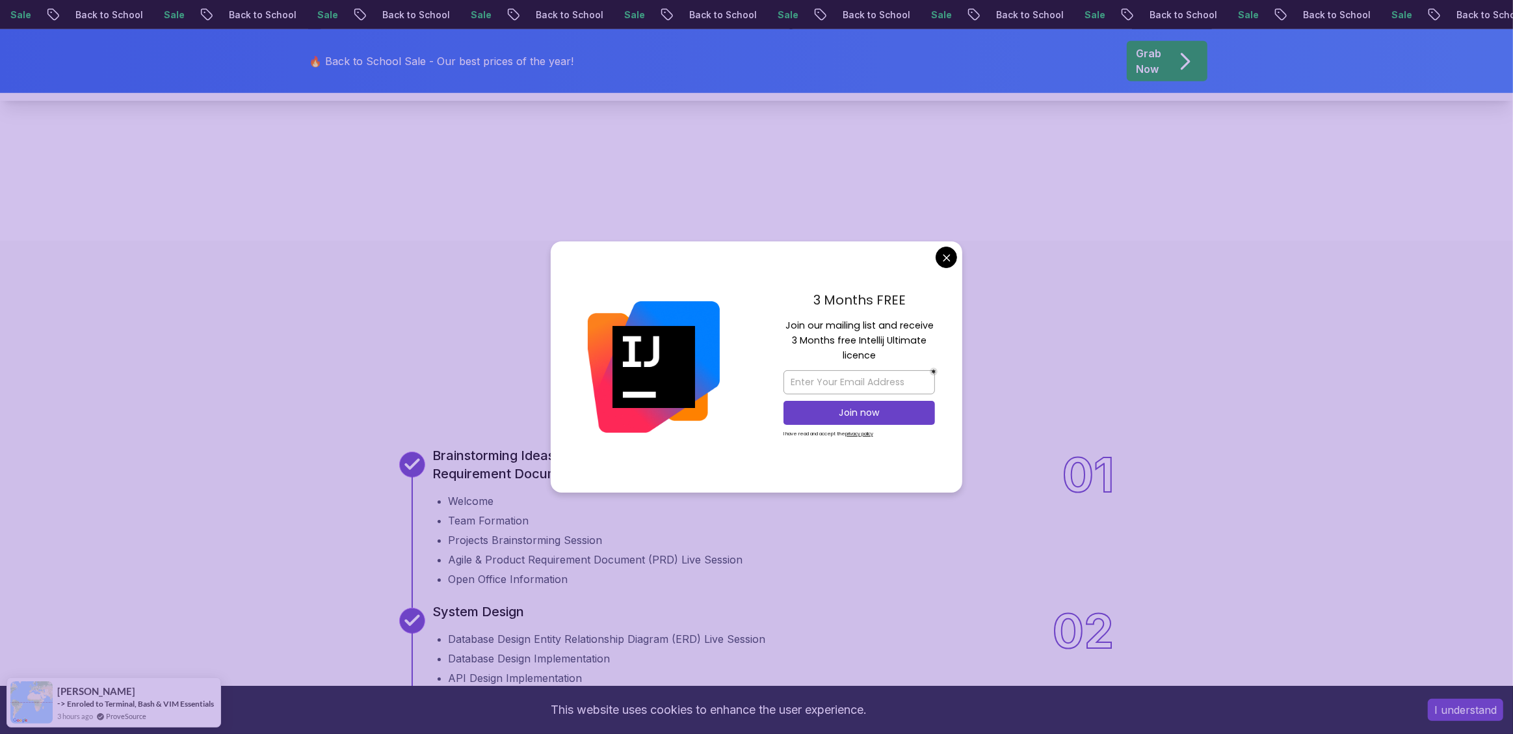
scroll to position [371, 0]
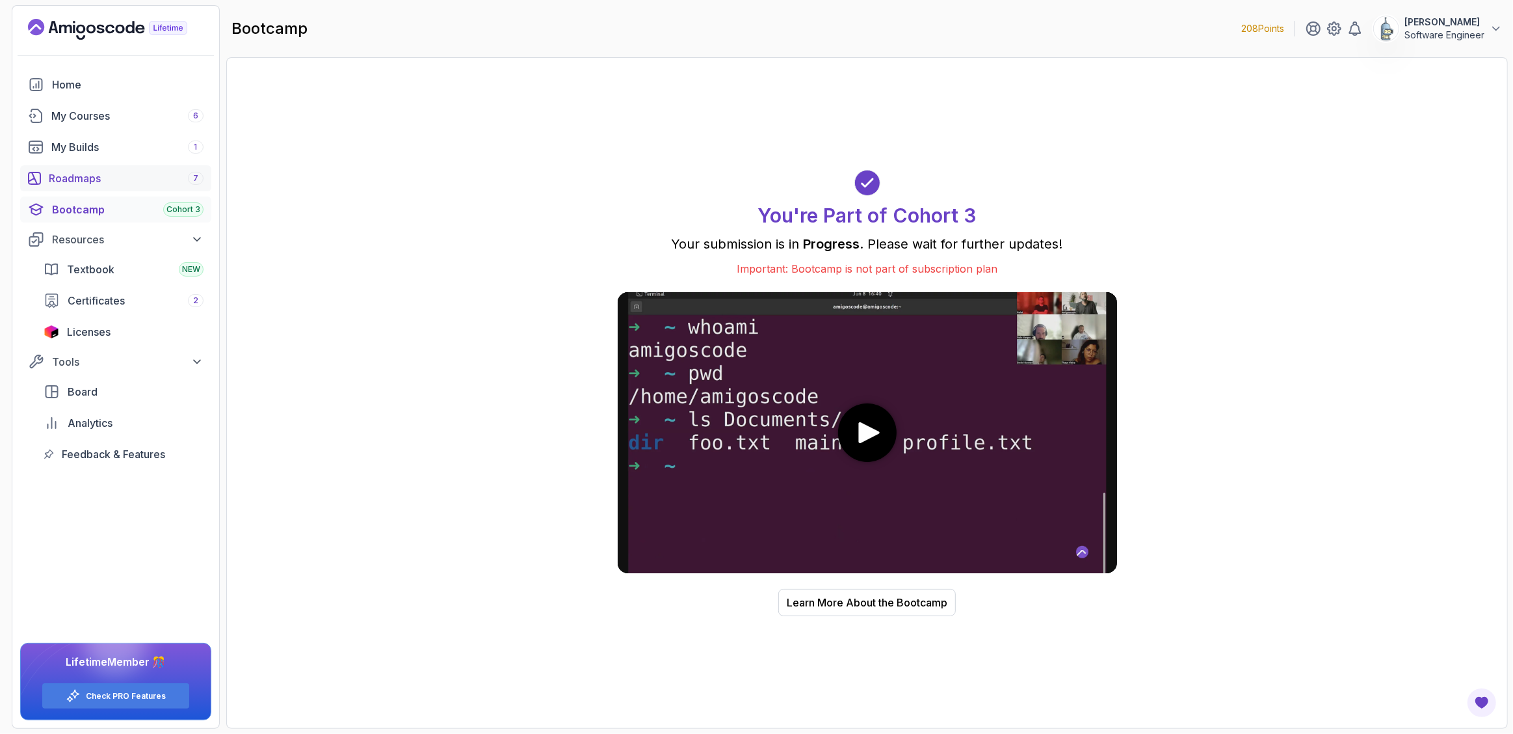
click at [100, 183] on div "Roadmaps 7" at bounding box center [126, 178] width 155 height 16
